Goal: Register for event/course

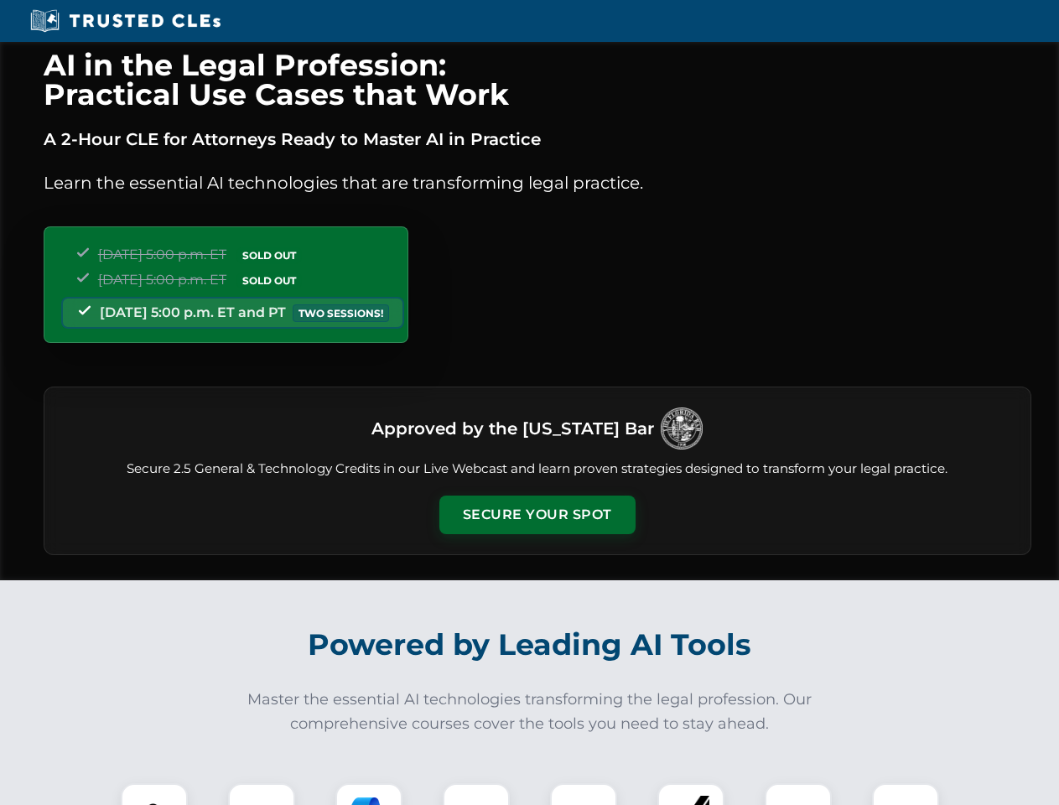
click at [536, 515] on button "Secure Your Spot" at bounding box center [537, 514] width 196 height 39
click at [154, 794] on img at bounding box center [154, 816] width 49 height 49
